Goal: Task Accomplishment & Management: Manage account settings

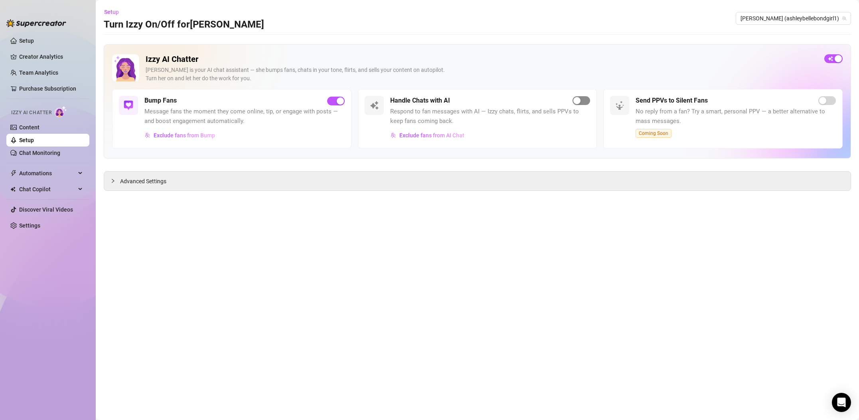
click at [577, 101] on div "button" at bounding box center [576, 100] width 7 height 7
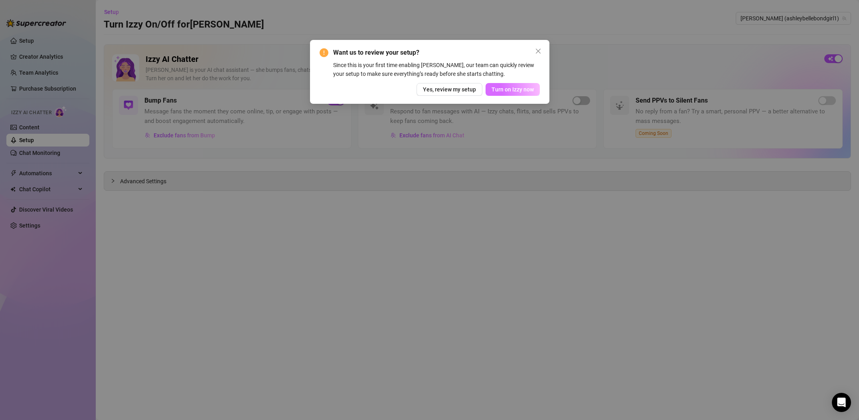
click at [523, 94] on button "Turn on Izzy now" at bounding box center [513, 89] width 54 height 13
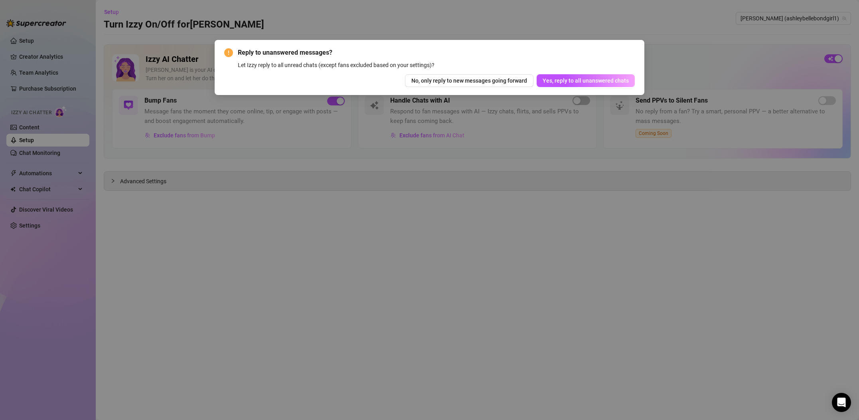
click at [558, 85] on button "Yes, reply to all unanswered chats" at bounding box center [586, 80] width 98 height 13
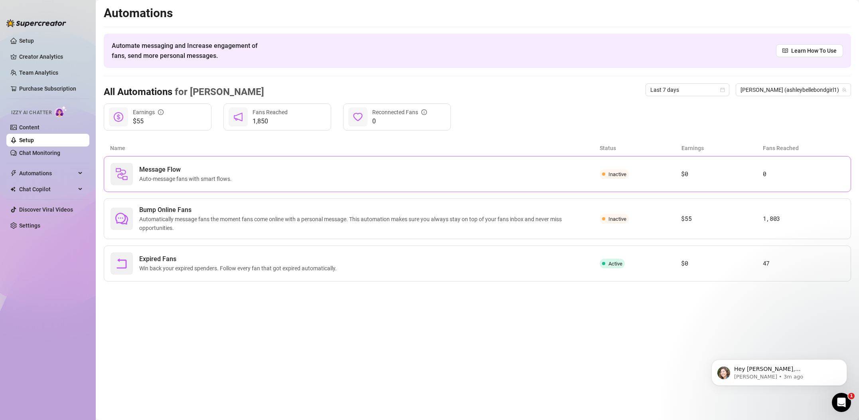
click at [734, 174] on article "$0" at bounding box center [721, 174] width 81 height 10
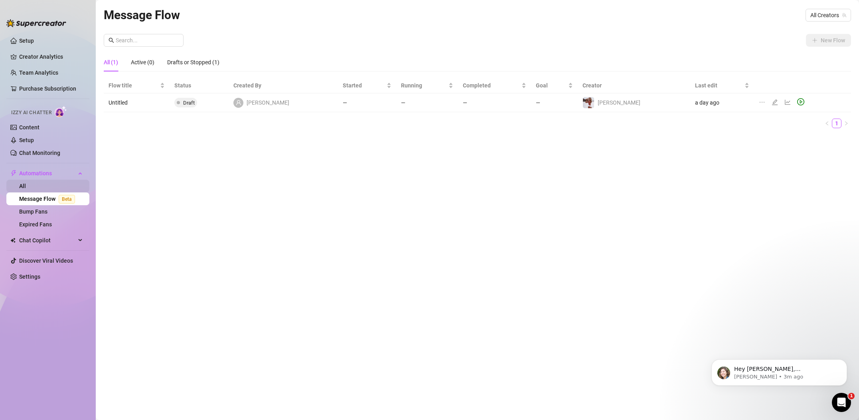
click at [24, 186] on link "All" at bounding box center [22, 186] width 7 height 6
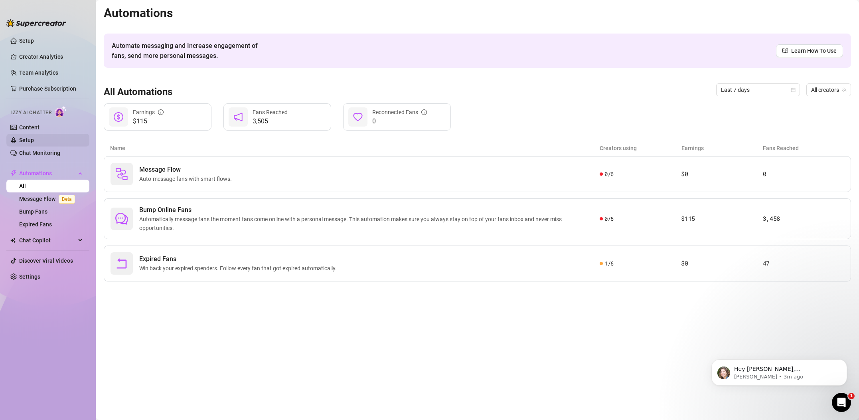
click at [34, 139] on link "Setup" at bounding box center [26, 140] width 15 height 6
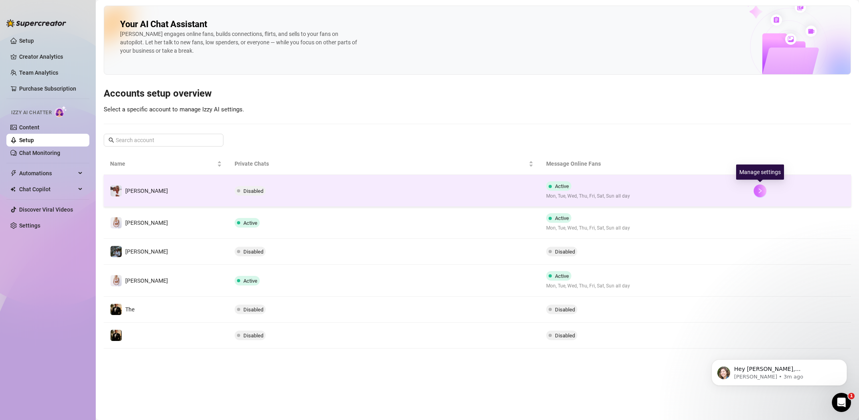
click at [754, 189] on button "button" at bounding box center [760, 190] width 13 height 13
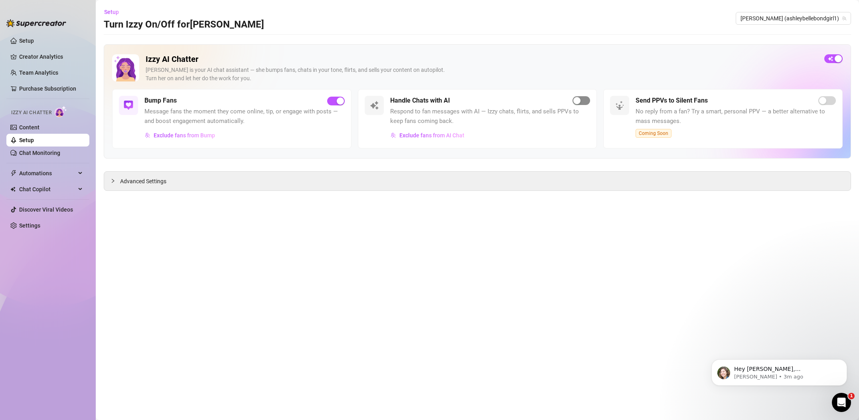
click at [583, 101] on span "button" at bounding box center [582, 100] width 18 height 9
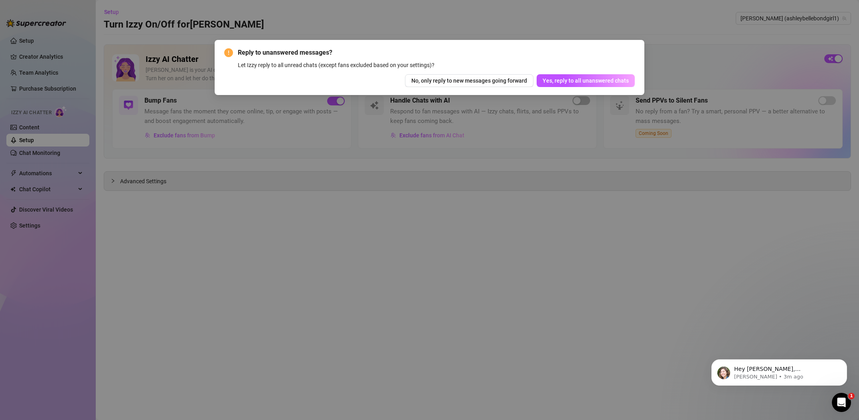
click at [589, 80] on span "Yes, reply to all unanswered chats" at bounding box center [586, 80] width 86 height 6
